Goal: Information Seeking & Learning: Find contact information

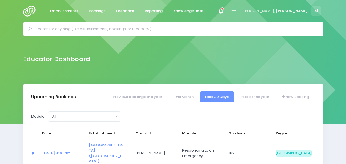
select select "5"
click at [136, 29] on input "text" at bounding box center [176, 29] width 280 height 8
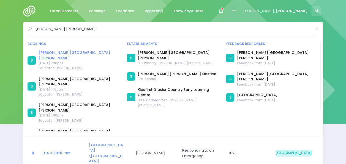
type input "franz josef"
click at [56, 52] on link "[PERSON_NAME][GEOGRAPHIC_DATA][PERSON_NAME]" at bounding box center [80, 55] width 82 height 11
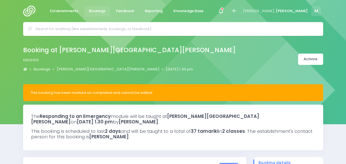
select select "5"
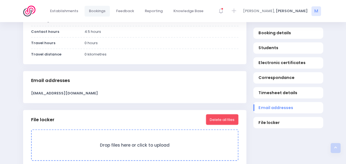
scroll to position [430, 0]
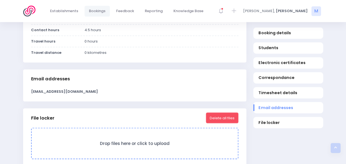
drag, startPoint x: 95, startPoint y: 92, endPoint x: 31, endPoint y: 90, distance: 63.7
click at [31, 90] on div "[EMAIL_ADDRESS][DOMAIN_NAME]" at bounding box center [135, 91] width 214 height 6
copy strong "[EMAIL_ADDRESS][DOMAIN_NAME]"
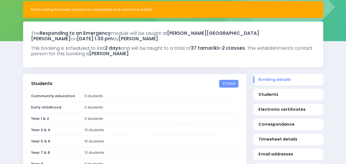
scroll to position [84, 0]
